Goal: Check status: Check status

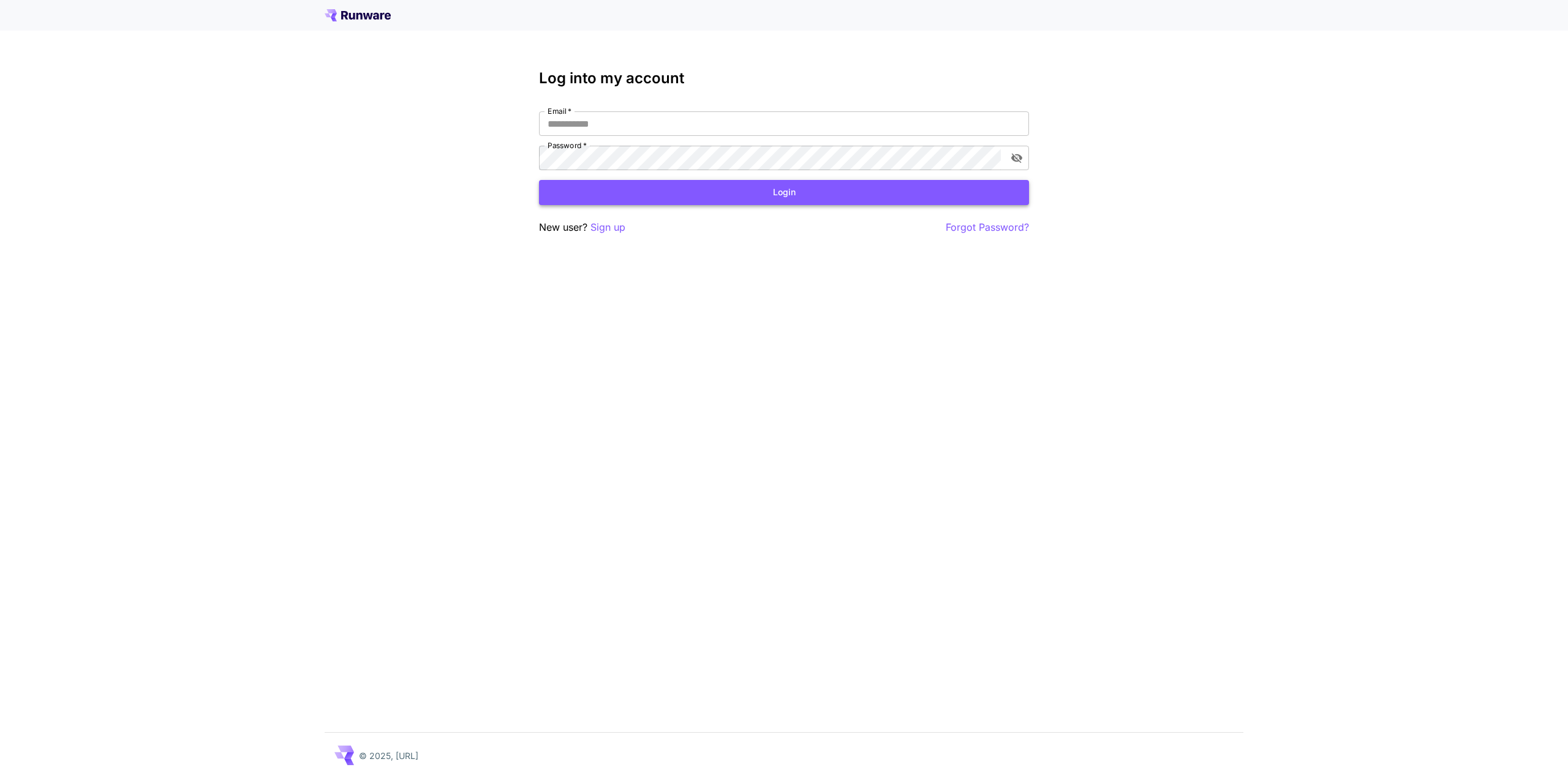
type input "**********"
click at [827, 192] on button "Login" at bounding box center [784, 192] width 490 height 26
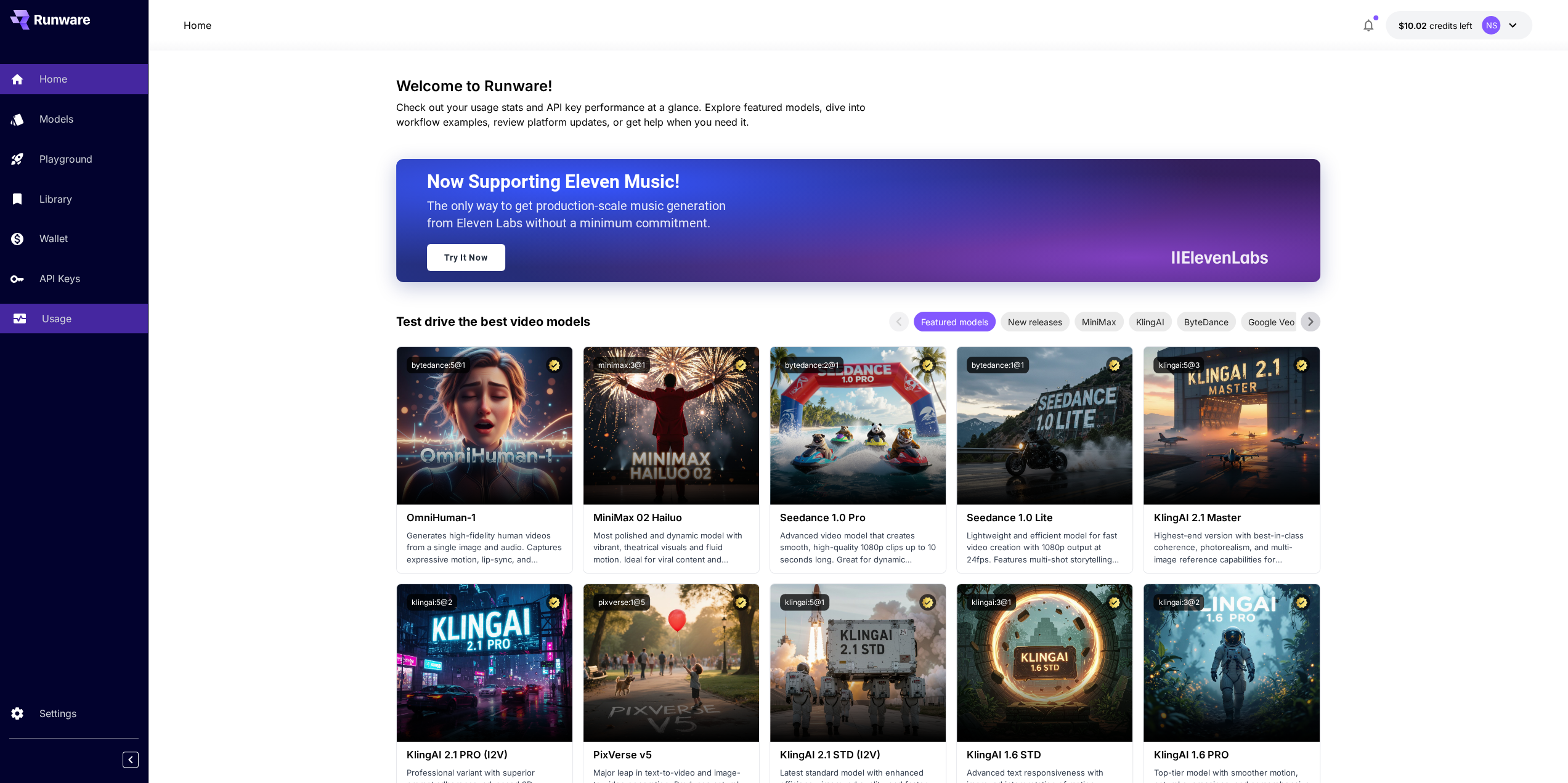
click at [100, 316] on div "Usage" at bounding box center [89, 319] width 96 height 15
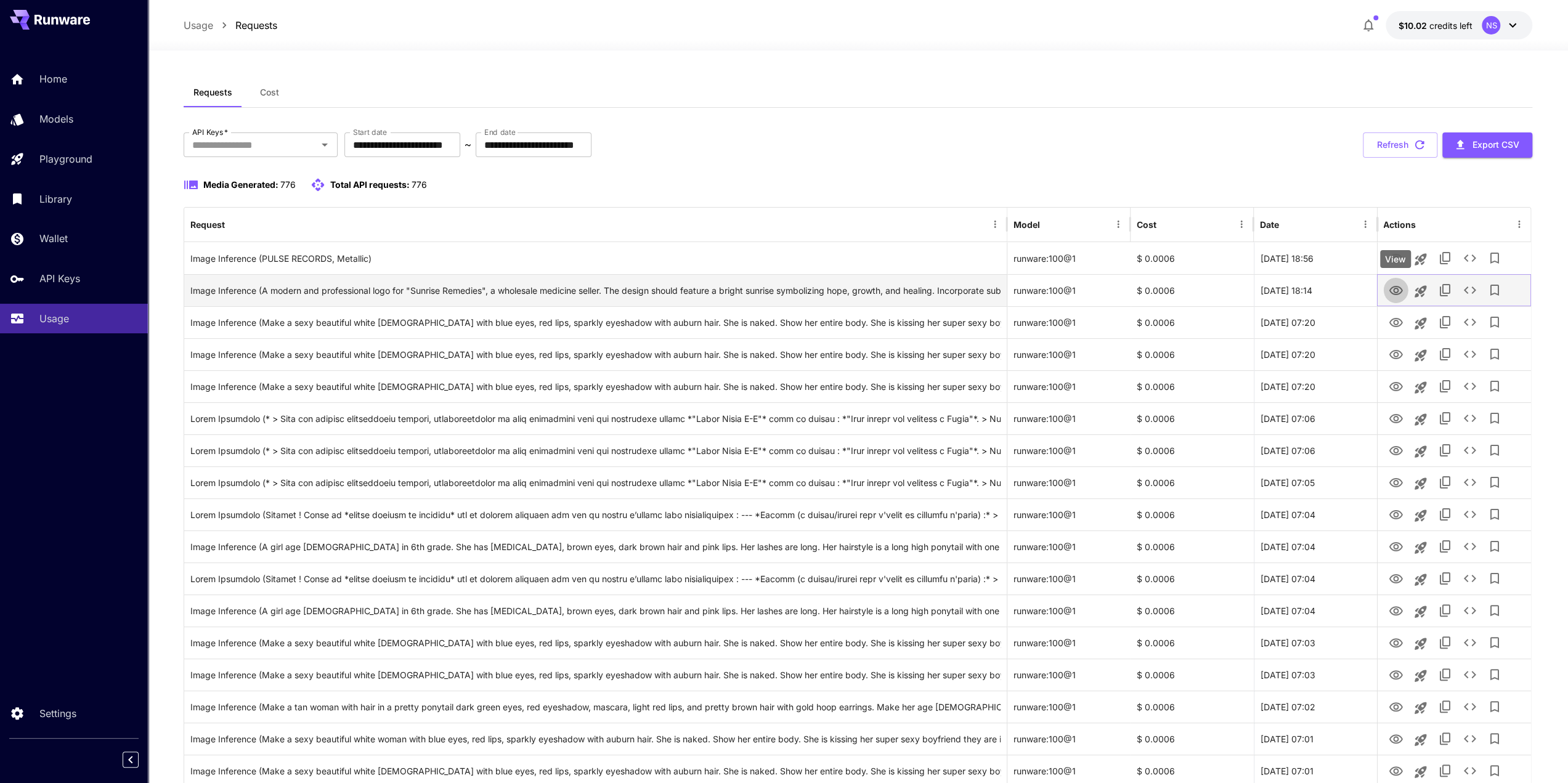
click at [1394, 287] on icon "View" at bounding box center [1396, 291] width 15 height 15
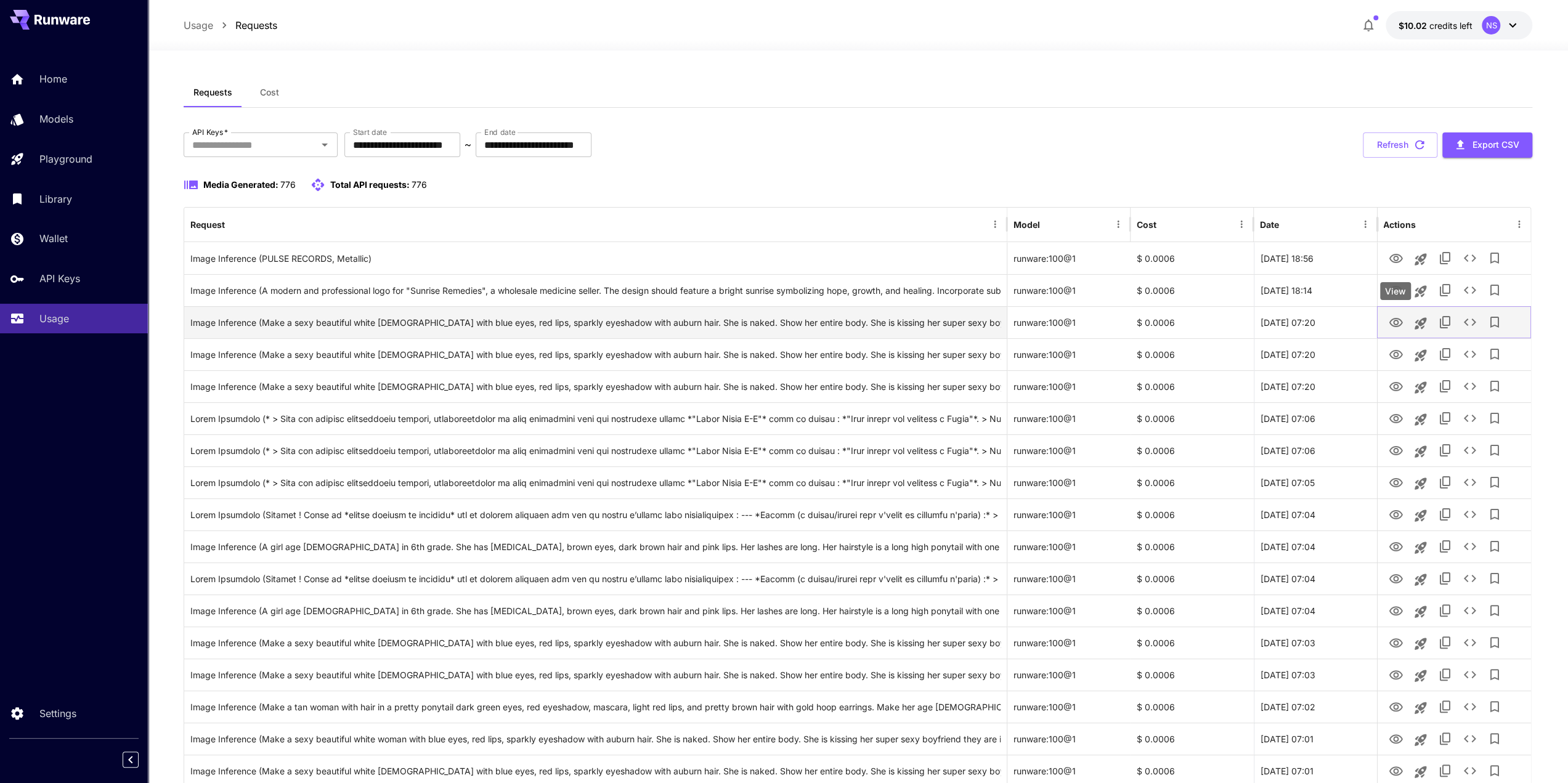
click at [1399, 323] on icon "View" at bounding box center [1396, 323] width 15 height 15
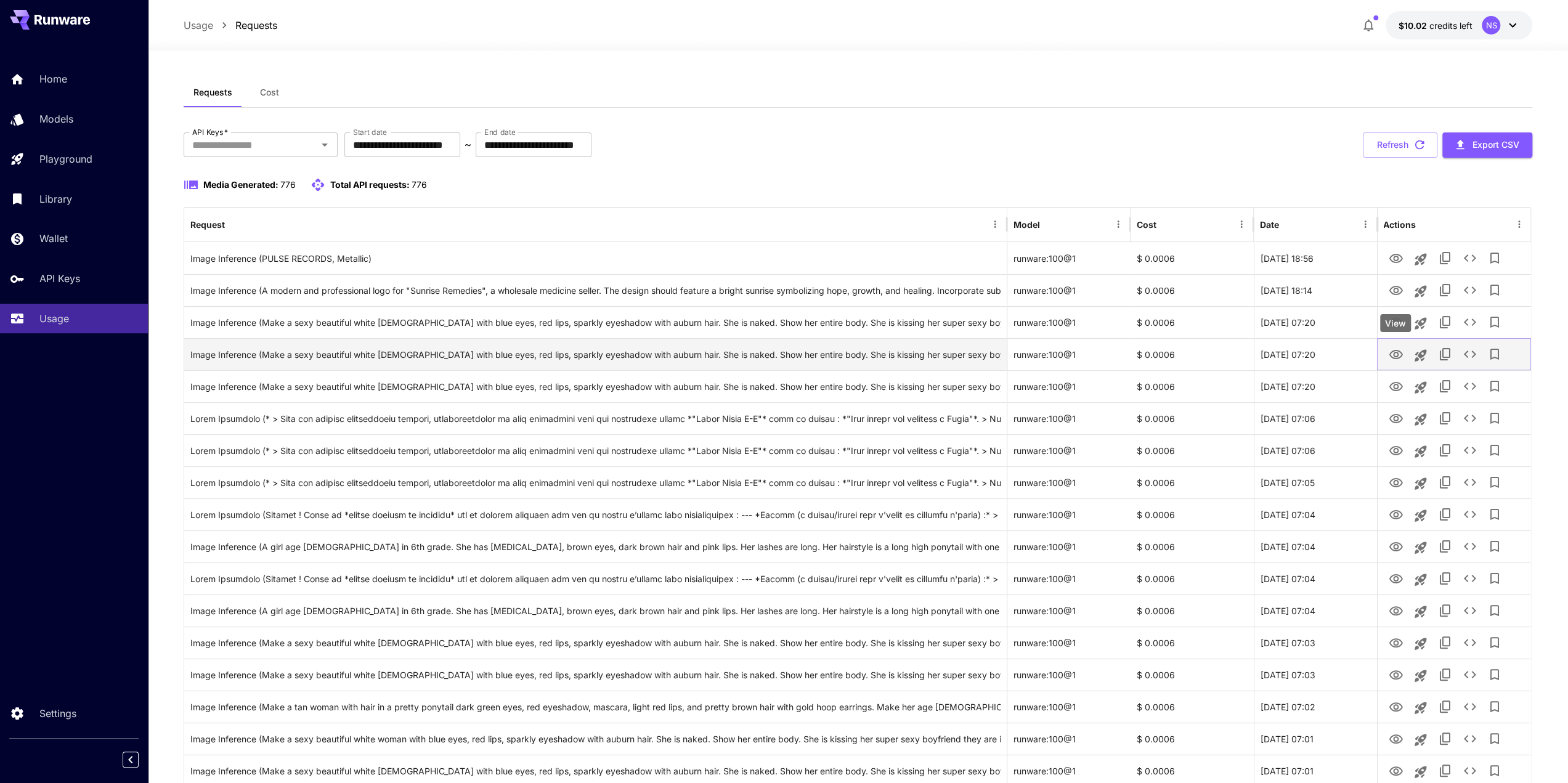
click at [1390, 350] on icon "View" at bounding box center [1396, 355] width 15 height 15
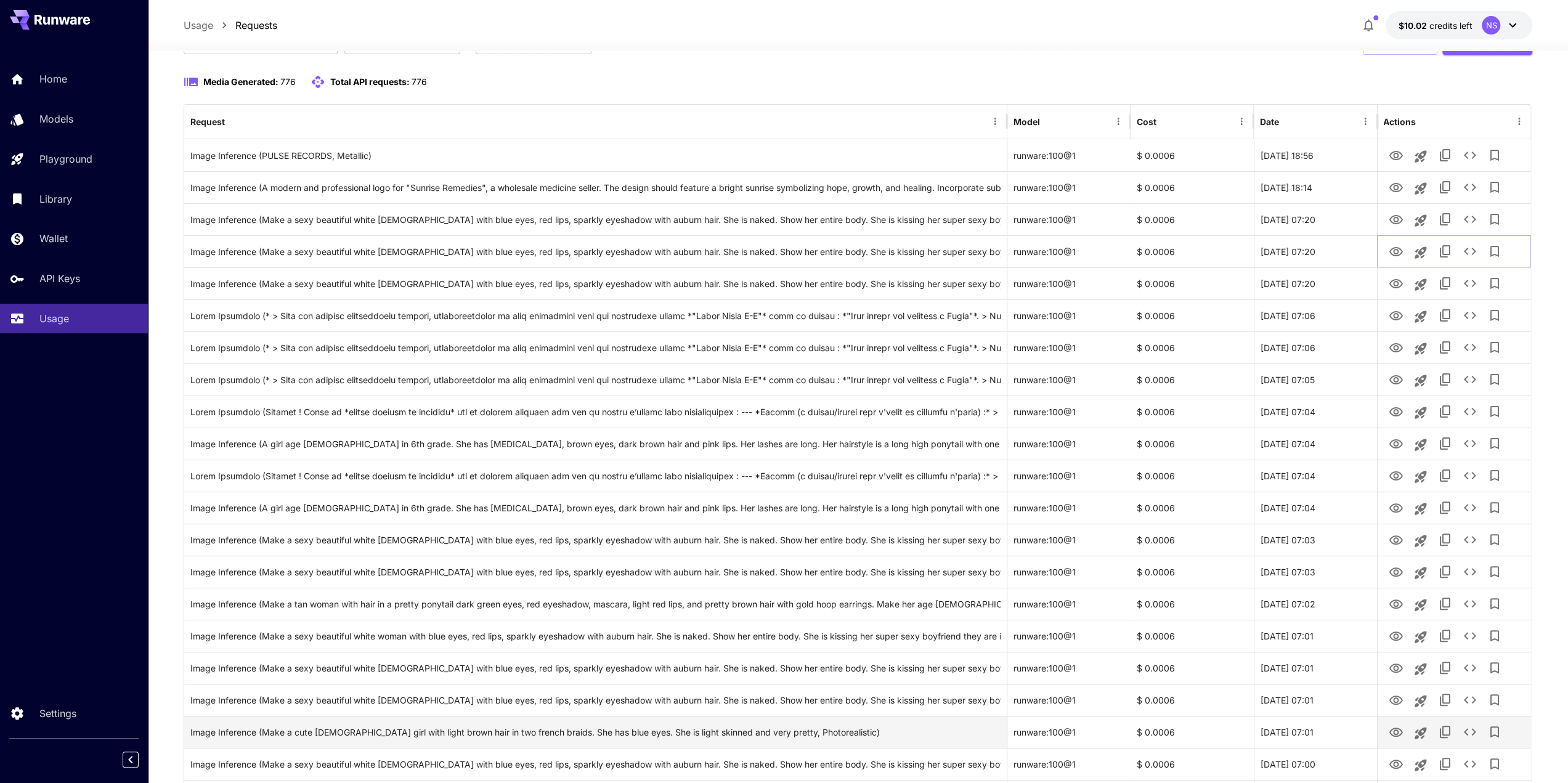
scroll to position [493, 0]
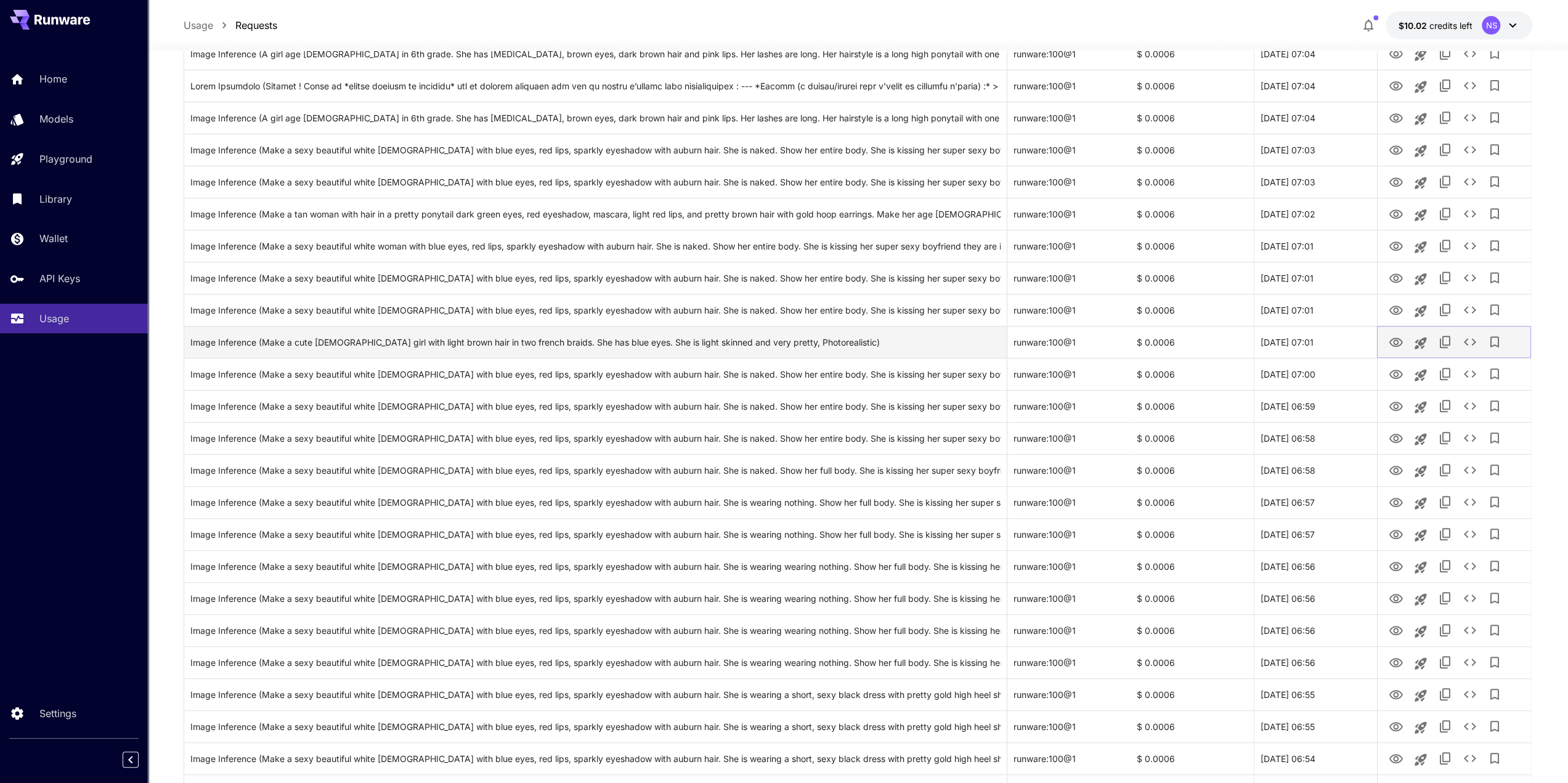
click at [1402, 338] on icon "View" at bounding box center [1396, 343] width 15 height 15
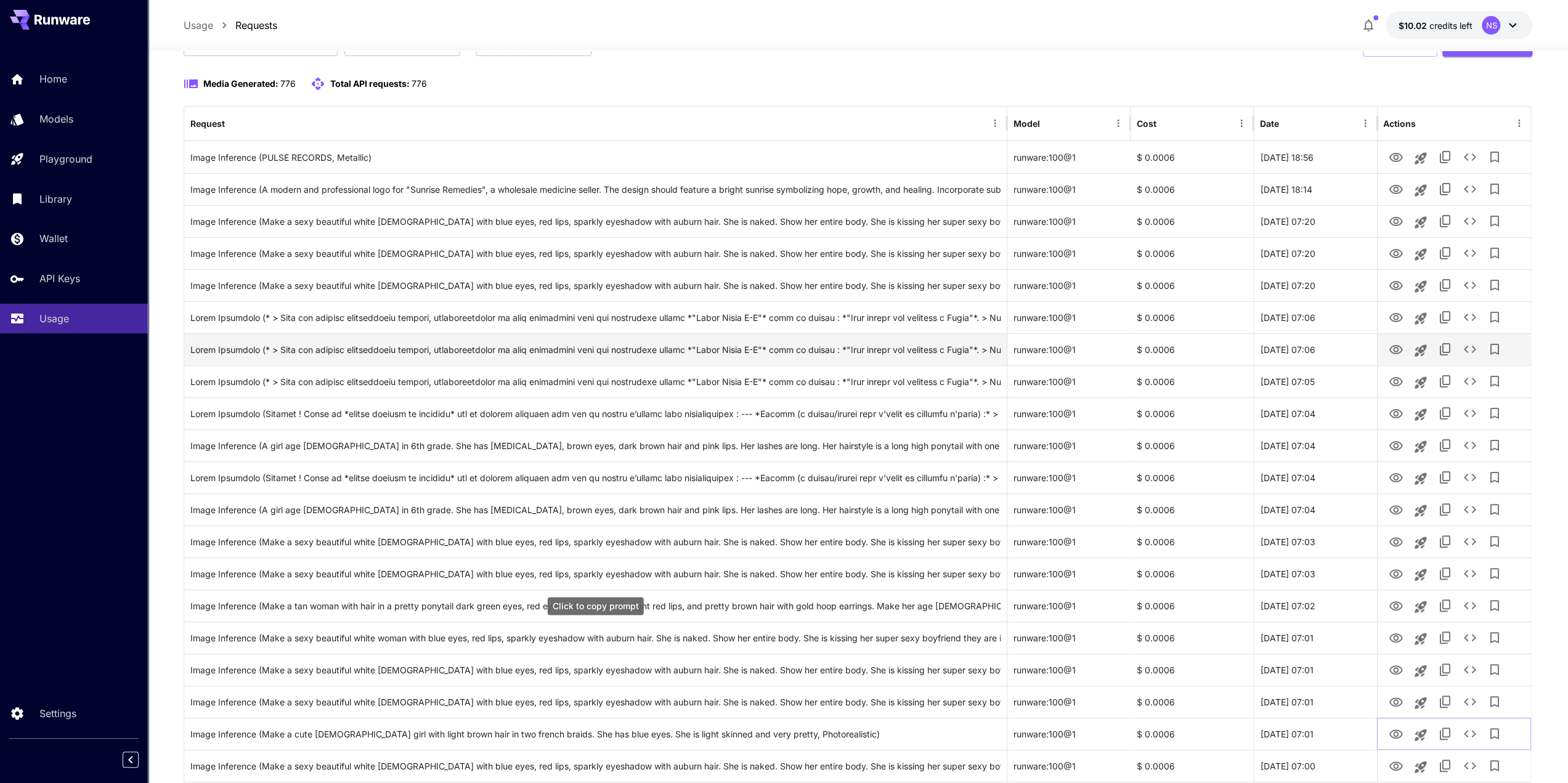
scroll to position [0, 0]
